Goal: Navigation & Orientation: Find specific page/section

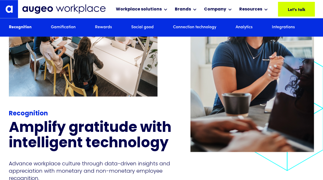
scroll to position [579, 0]
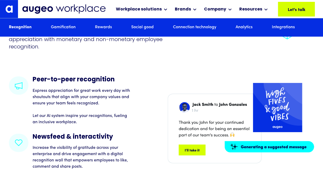
click at [101, 28] on link "Rewards" at bounding box center [103, 28] width 17 height 6
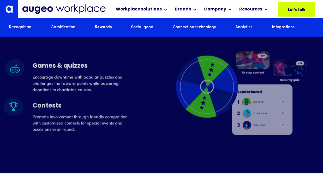
scroll to position [1303, 0]
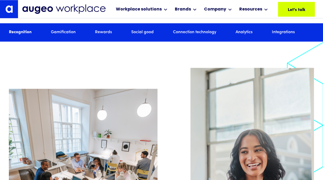
click at [46, 8] on img at bounding box center [64, 9] width 84 height 10
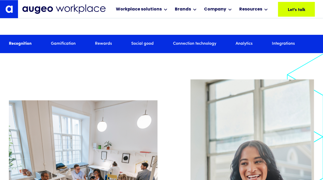
scroll to position [414, 0]
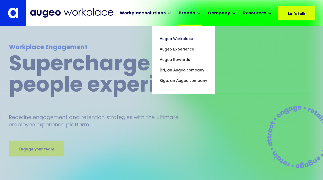
click at [200, 5] on div "Brands" at bounding box center [190, 13] width 25 height 26
click at [180, 57] on link "Augeo Rewards" at bounding box center [184, 60] width 48 height 10
